Goal: Task Accomplishment & Management: Manage account settings

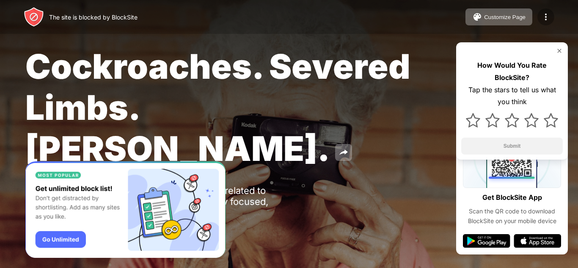
click at [545, 17] on img at bounding box center [545, 17] width 10 height 10
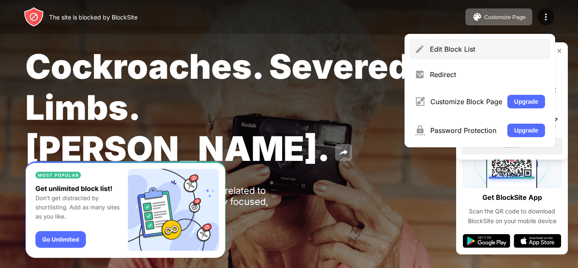
click at [466, 47] on div "Edit Block List" at bounding box center [487, 49] width 115 height 8
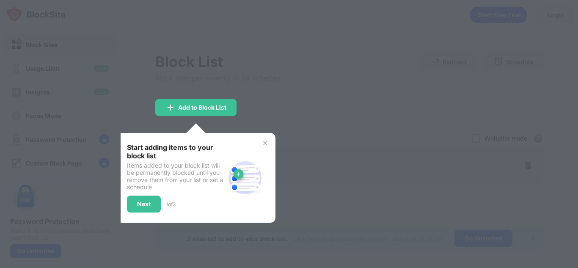
click at [369, 103] on div at bounding box center [289, 134] width 578 height 268
click at [367, 78] on div at bounding box center [289, 134] width 578 height 268
click at [150, 204] on div "Next" at bounding box center [144, 203] width 14 height 7
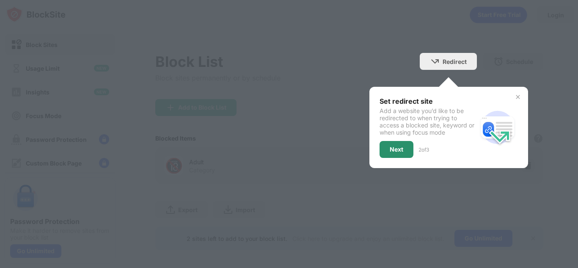
click at [393, 151] on div "Next" at bounding box center [396, 149] width 14 height 7
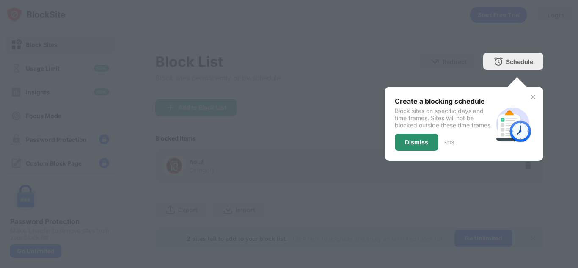
click at [412, 145] on div "Dismiss" at bounding box center [416, 142] width 23 height 7
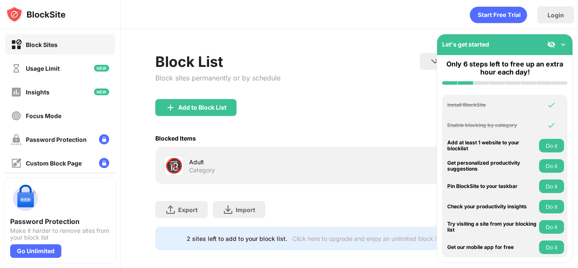
click at [551, 44] on img at bounding box center [551, 44] width 8 height 8
